Goal: Navigation & Orientation: Understand site structure

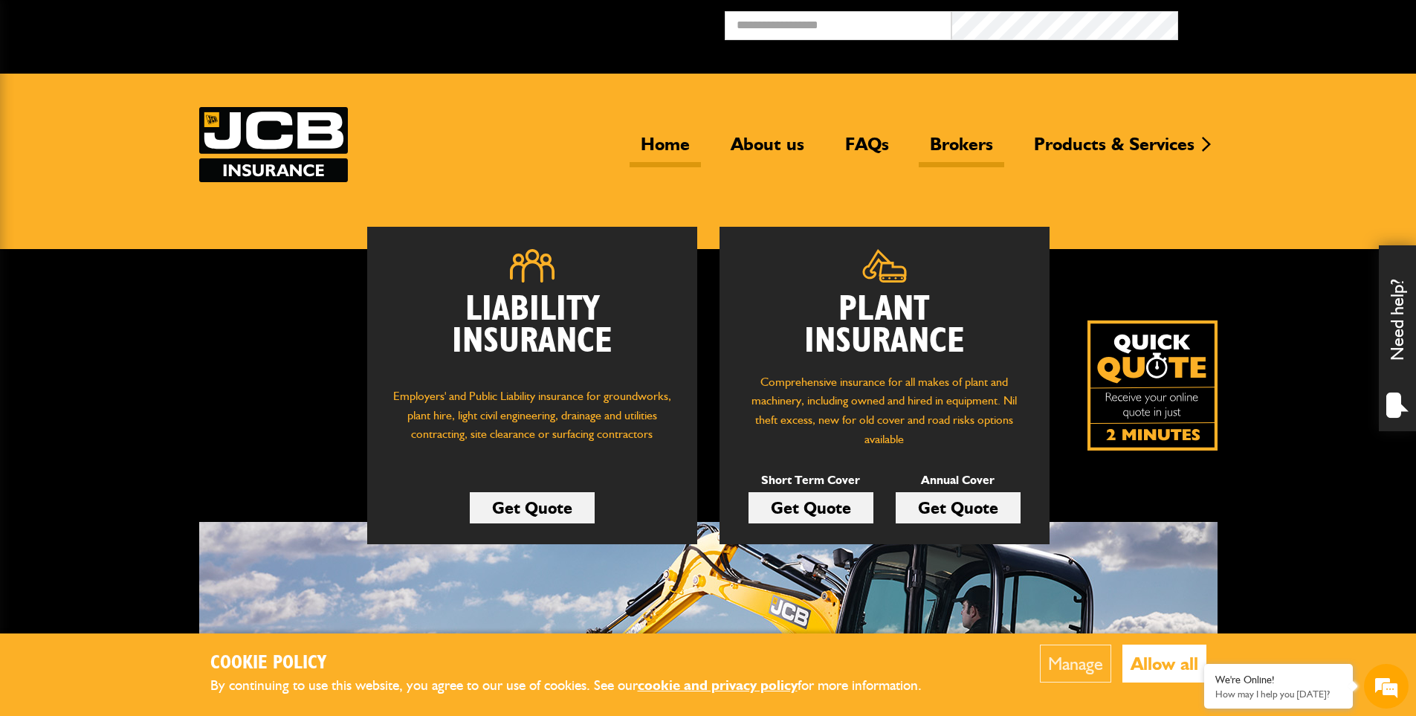
click at [981, 146] on link "Brokers" at bounding box center [961, 150] width 85 height 34
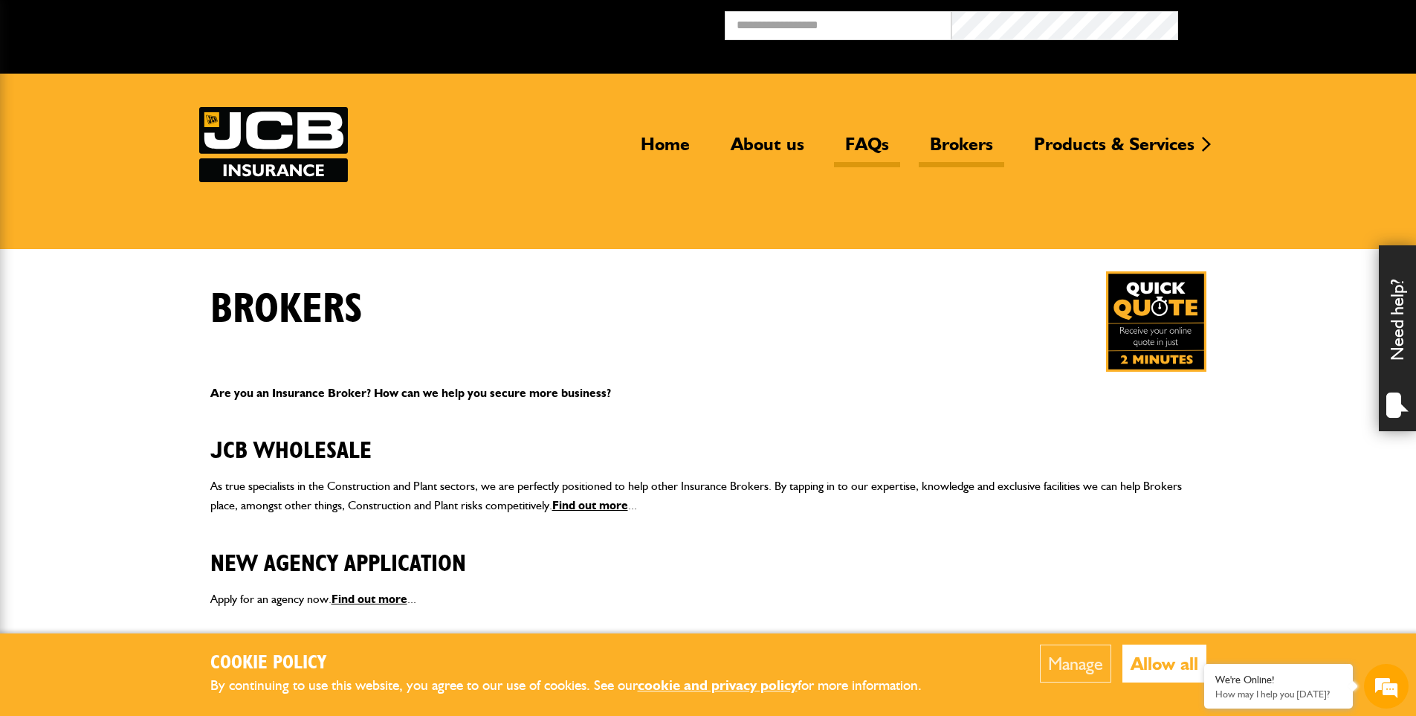
click at [854, 149] on link "FAQs" at bounding box center [867, 150] width 66 height 34
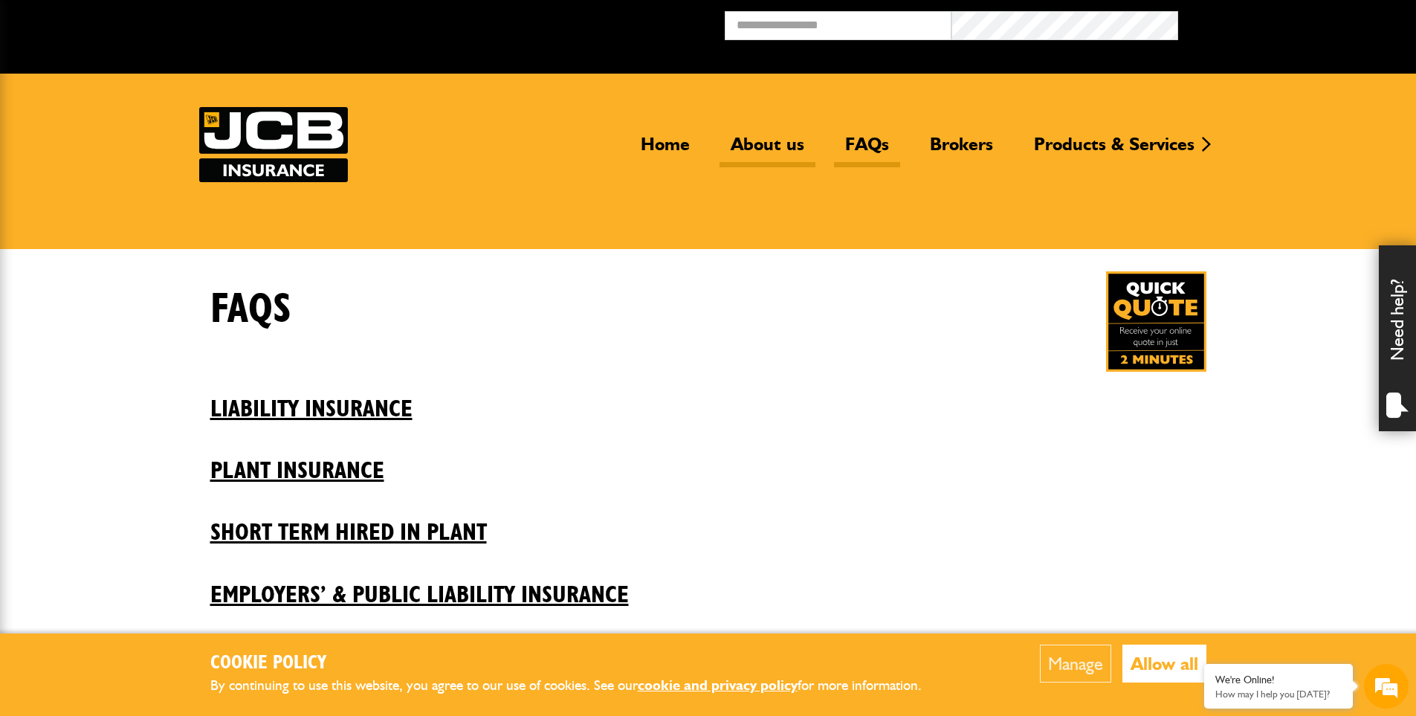
click at [768, 140] on link "About us" at bounding box center [768, 150] width 96 height 34
